Goal: Task Accomplishment & Management: Manage account settings

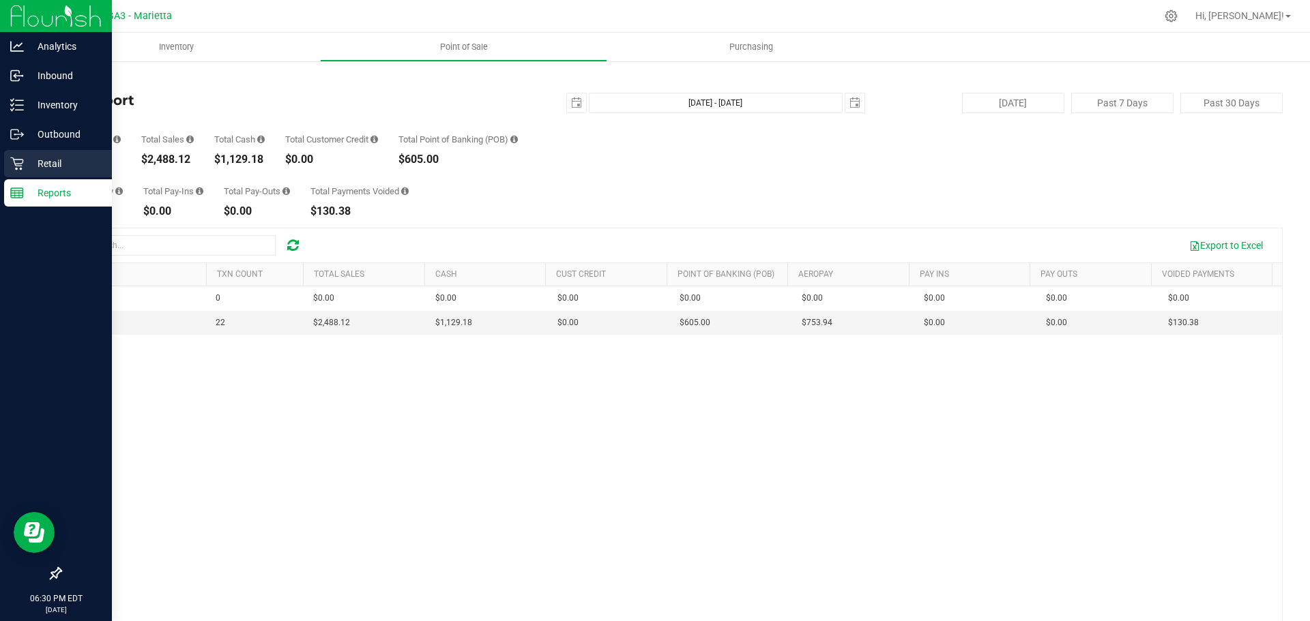
click at [38, 164] on p "Retail" at bounding box center [65, 164] width 82 height 16
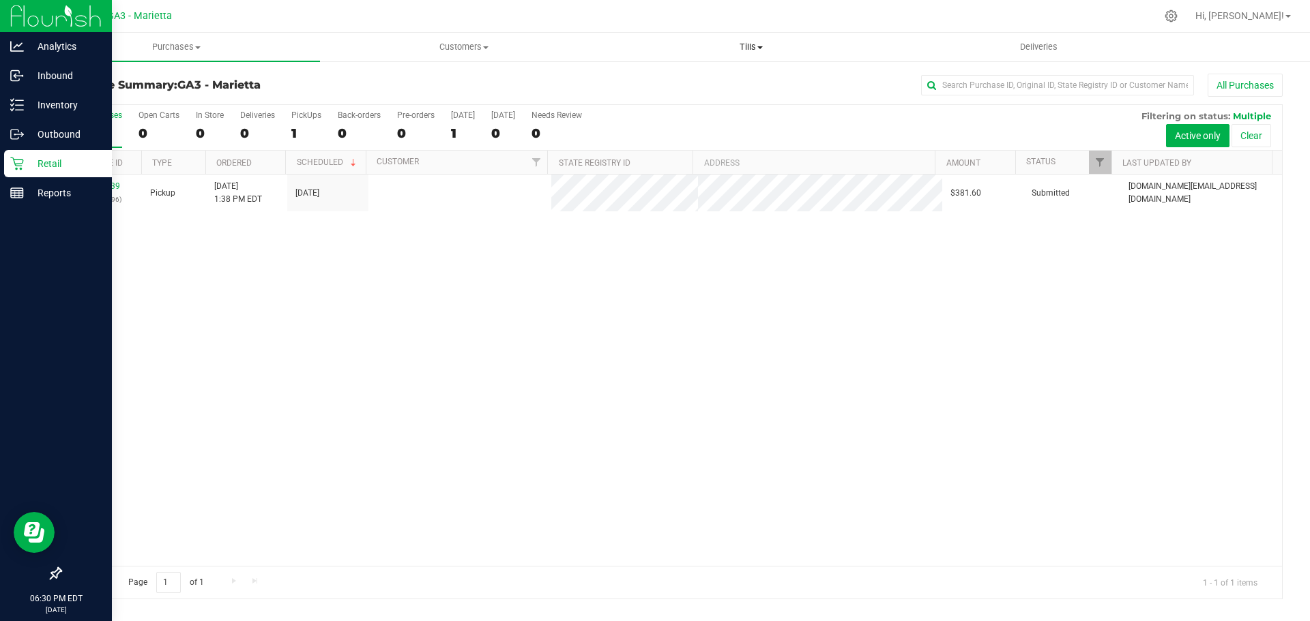
click at [744, 55] on uib-tab-heading "Tills Manage tills Reconcile e-payments" at bounding box center [751, 46] width 286 height 27
click at [727, 80] on li "Manage tills" at bounding box center [750, 82] width 287 height 16
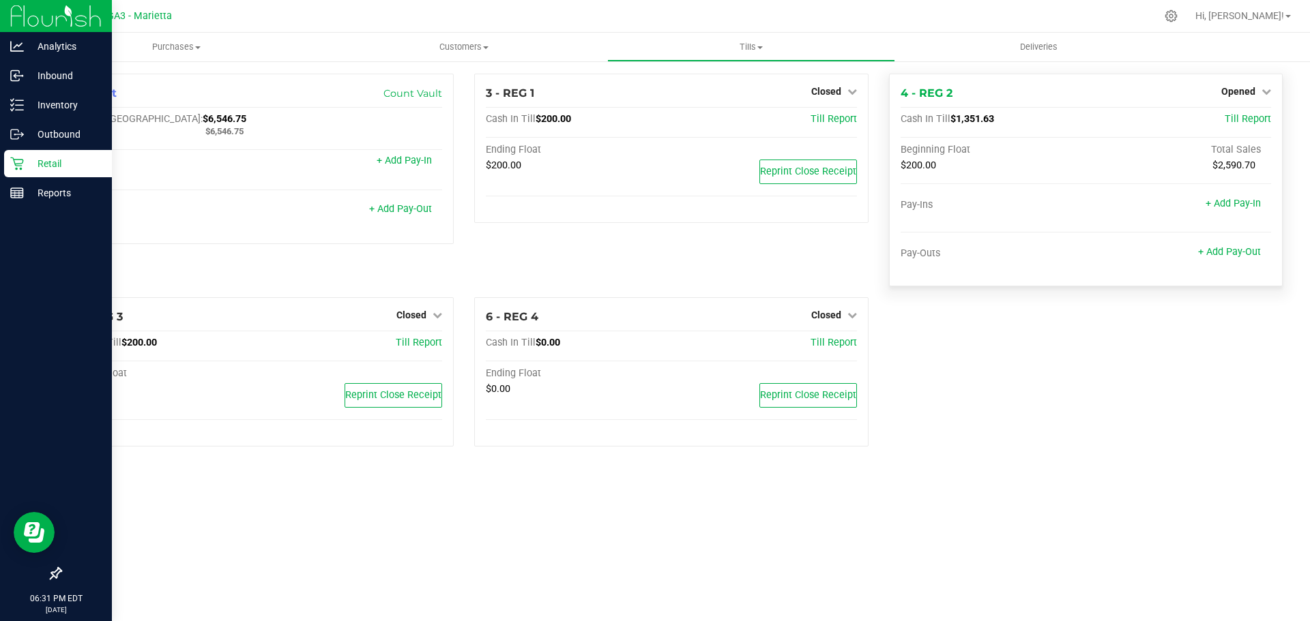
click at [967, 123] on span "$1,351.63" at bounding box center [972, 119] width 44 height 12
click at [960, 123] on span "$1,351.63" at bounding box center [972, 119] width 44 height 12
click at [980, 123] on span "$1,351.63" at bounding box center [972, 119] width 44 height 12
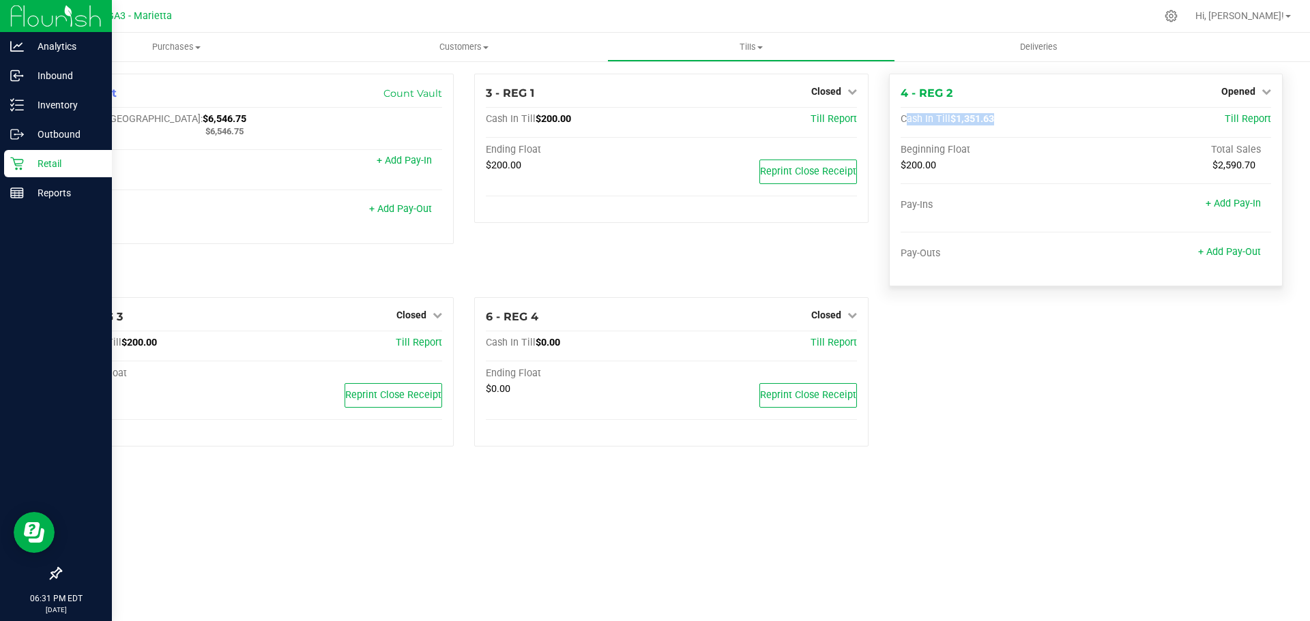
click at [980, 123] on span "$1,351.63" at bounding box center [972, 119] width 44 height 12
